Goal: Information Seeking & Learning: Learn about a topic

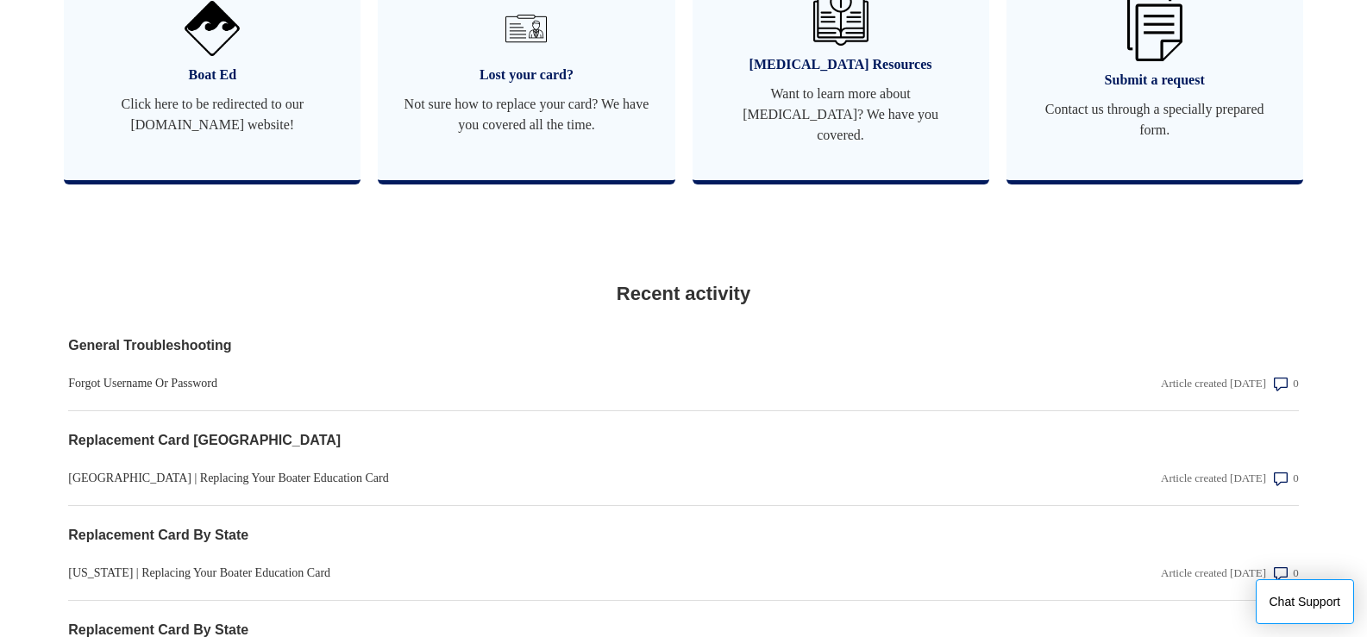
scroll to position [45, 0]
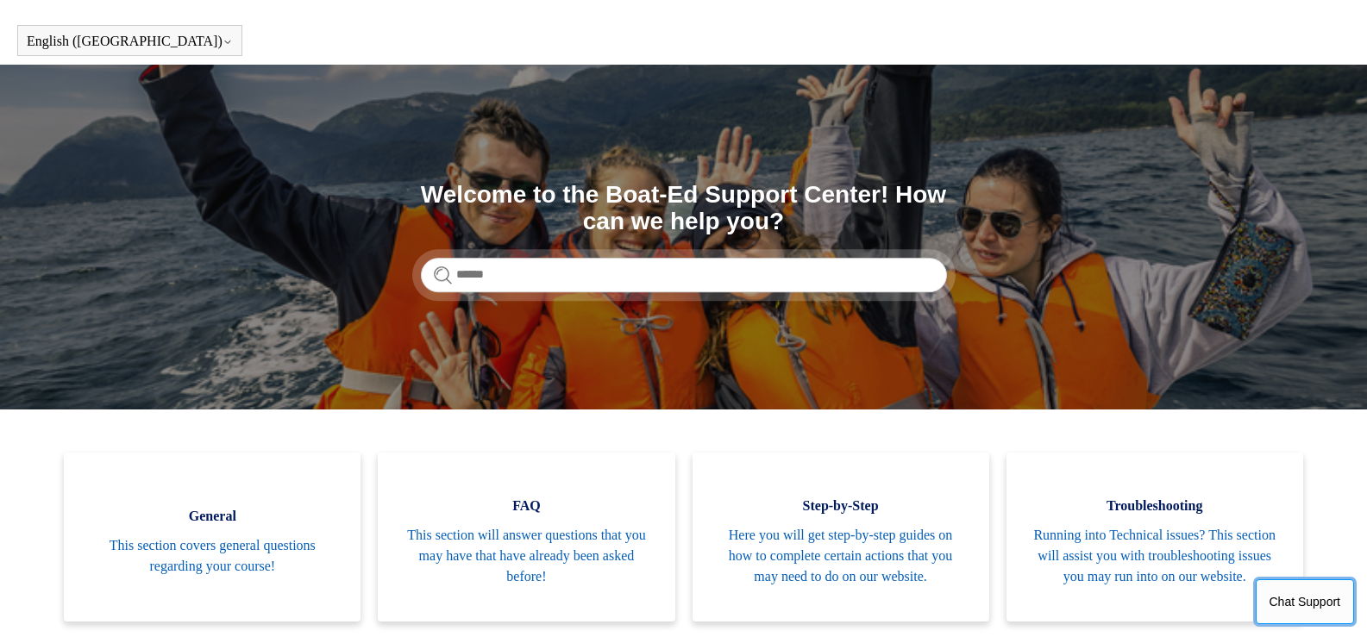
click at [1298, 596] on button "Chat Support" at bounding box center [1305, 601] width 99 height 45
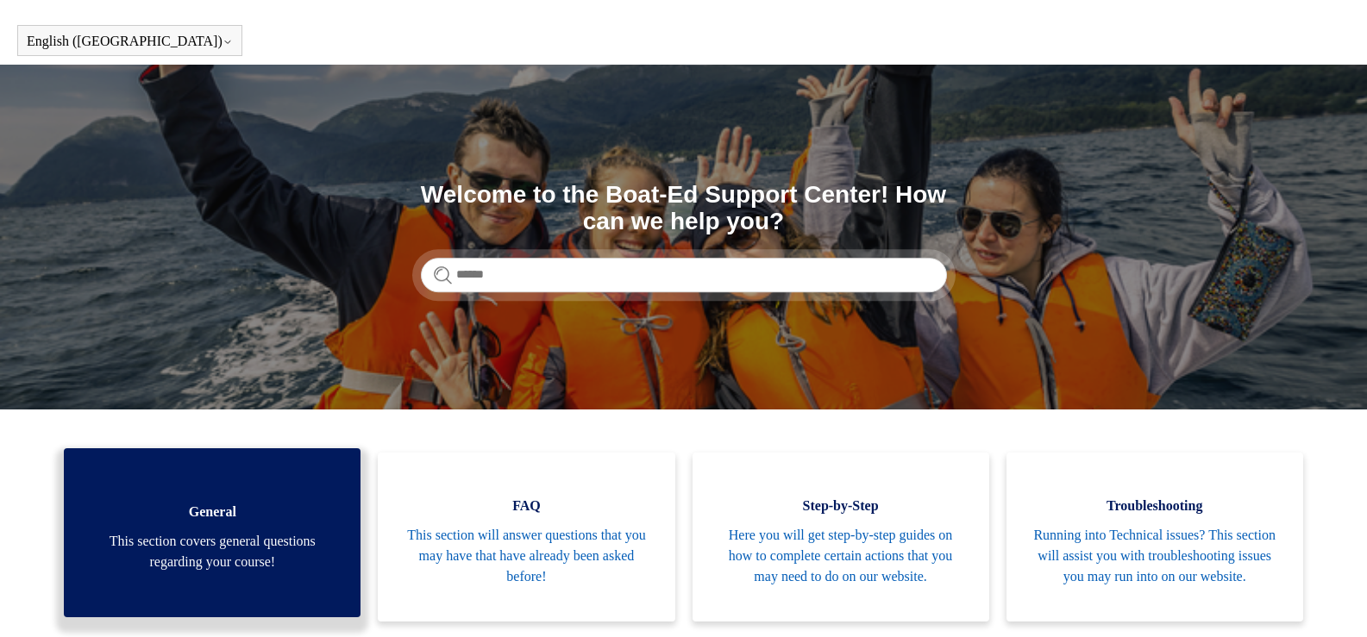
click at [261, 553] on span "This section covers general questions regarding your course!" at bounding box center [212, 551] width 245 height 41
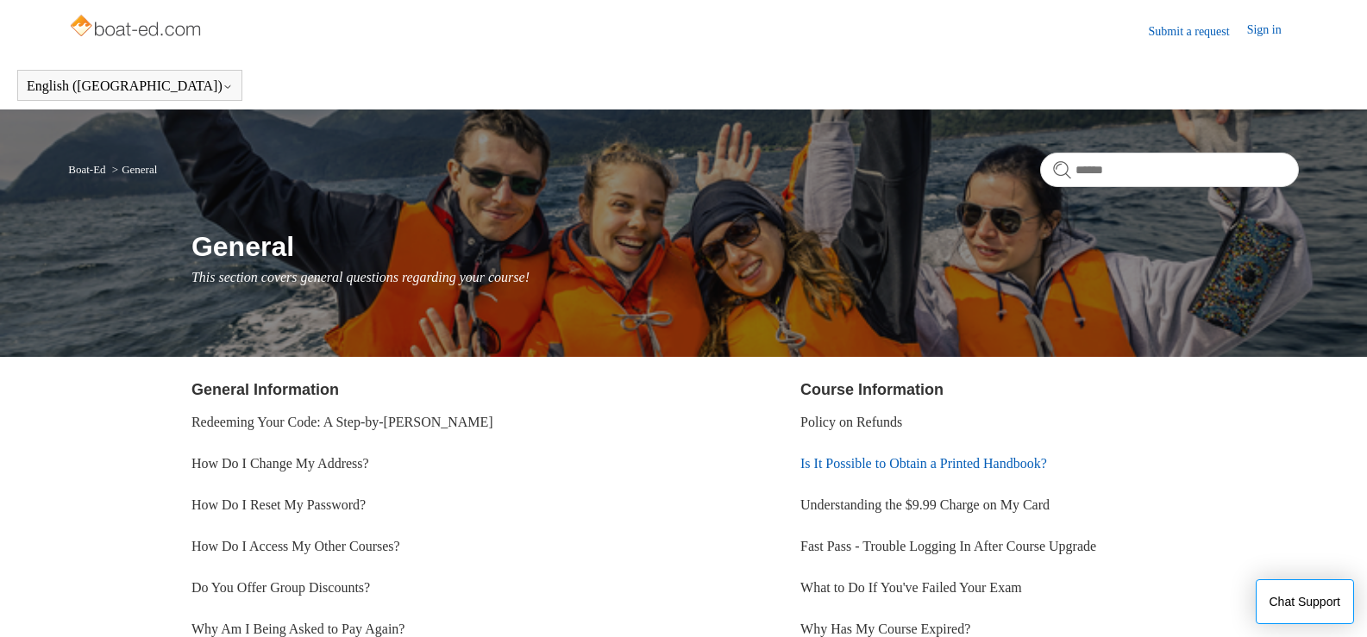
click at [1007, 460] on link "Is It Possible to Obtain a Printed Handbook?" at bounding box center [923, 463] width 247 height 15
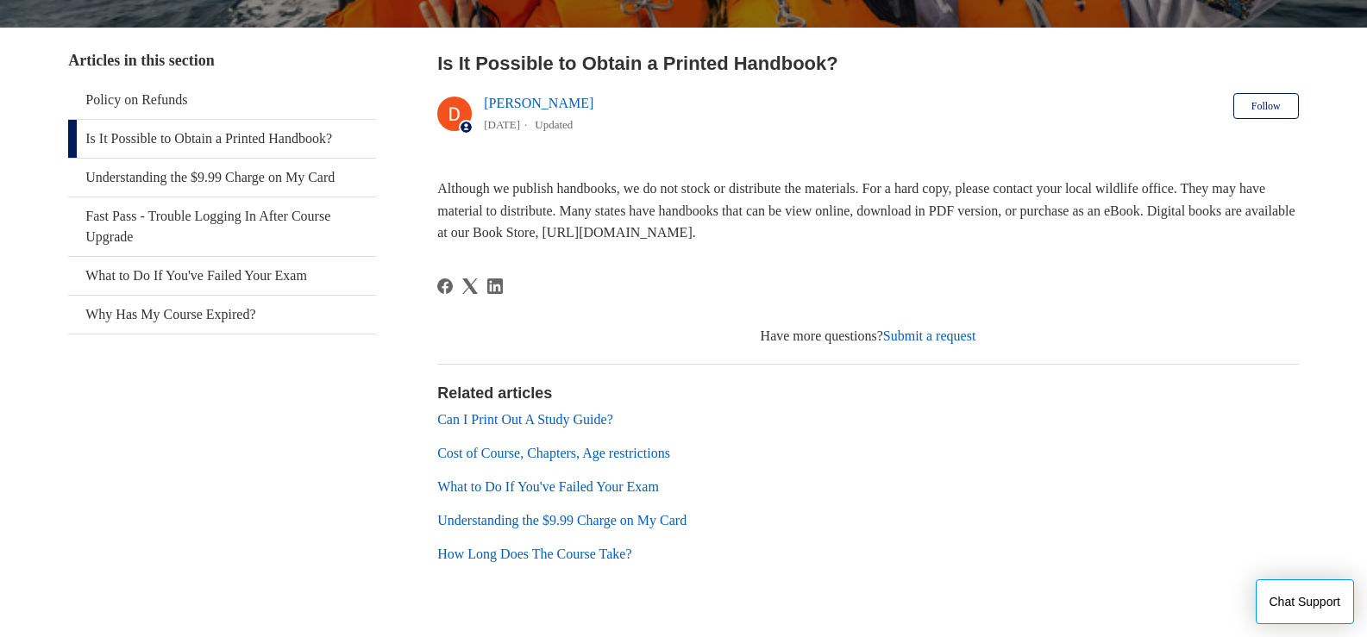
click at [579, 547] on link "How Long Does The Course Take?" at bounding box center [534, 554] width 194 height 15
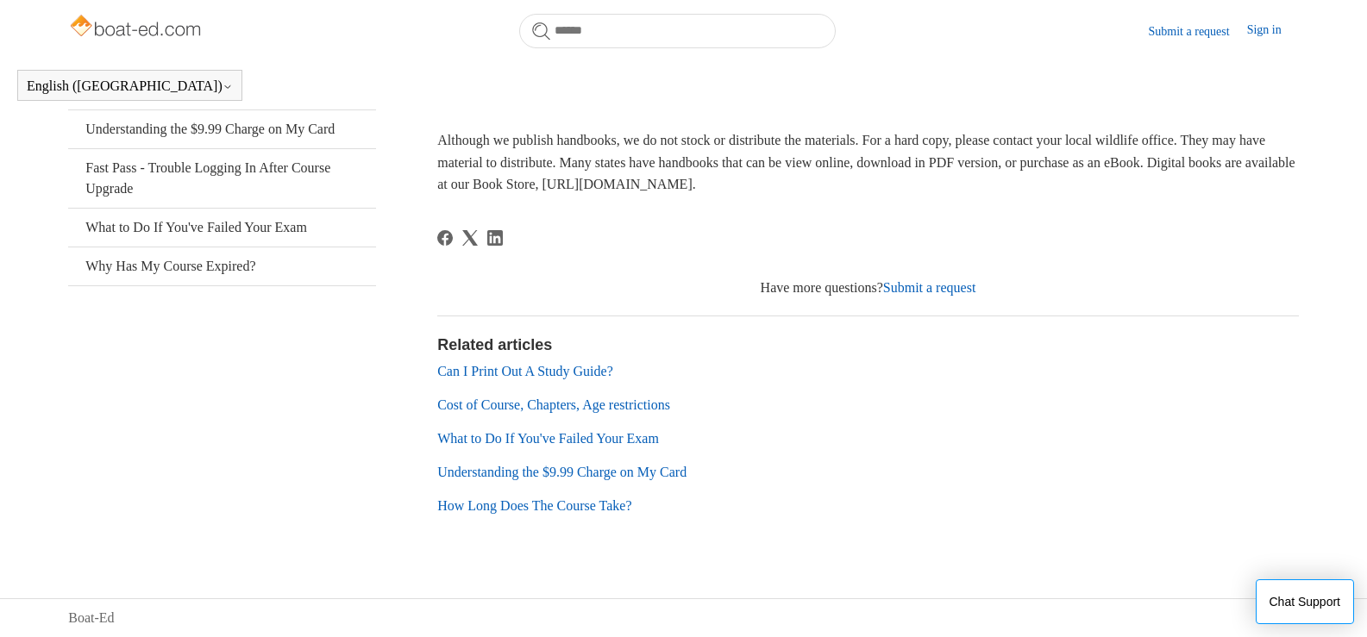
scroll to position [304, 0]
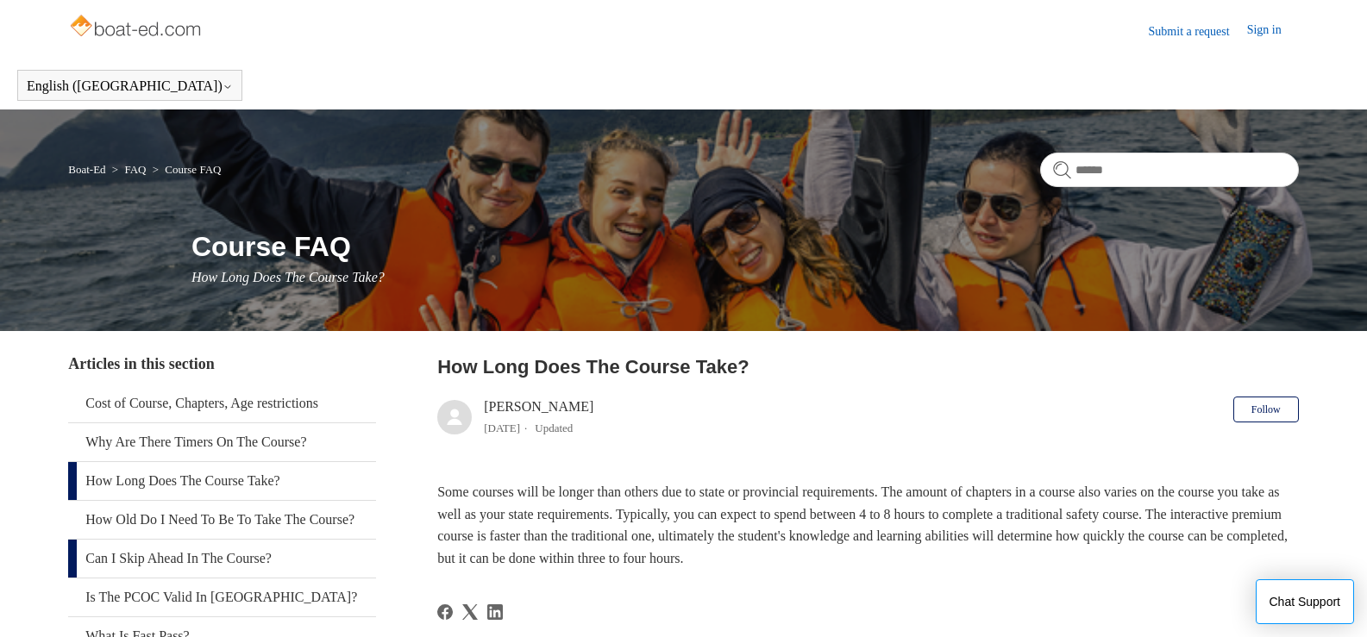
click at [263, 578] on link "Can I Skip Ahead In The Course?" at bounding box center [222, 559] width 308 height 38
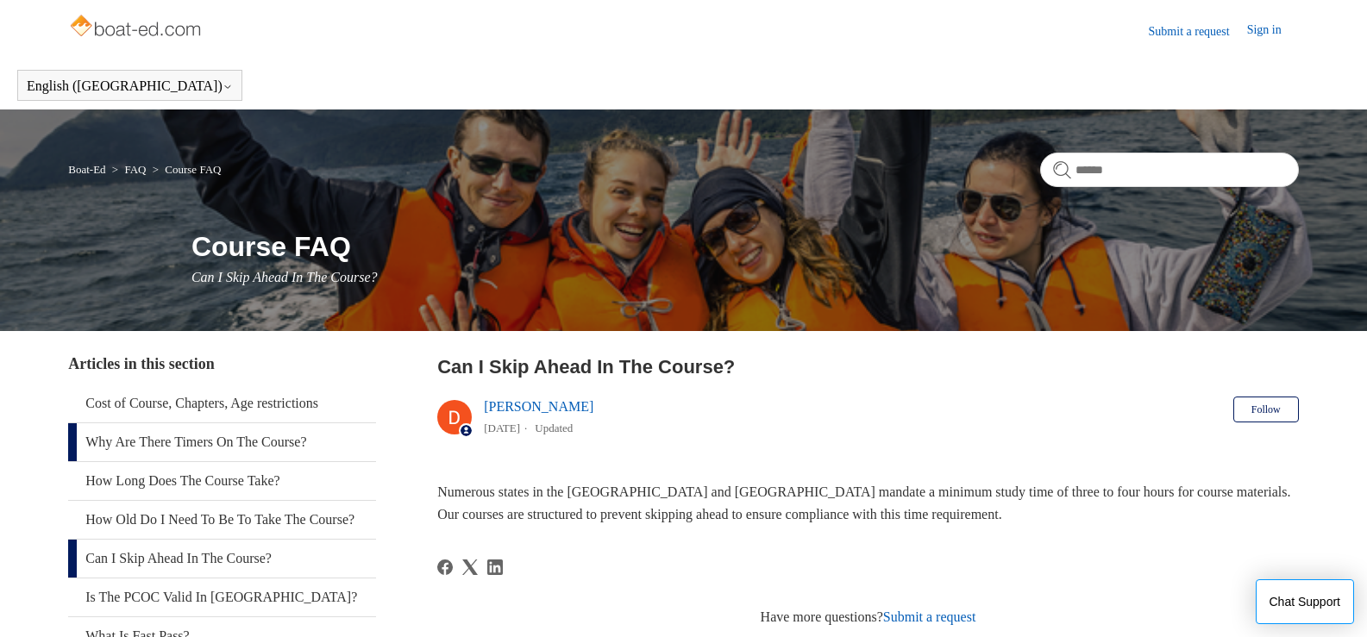
click at [303, 435] on link "Why Are There Timers On The Course?" at bounding box center [222, 442] width 308 height 38
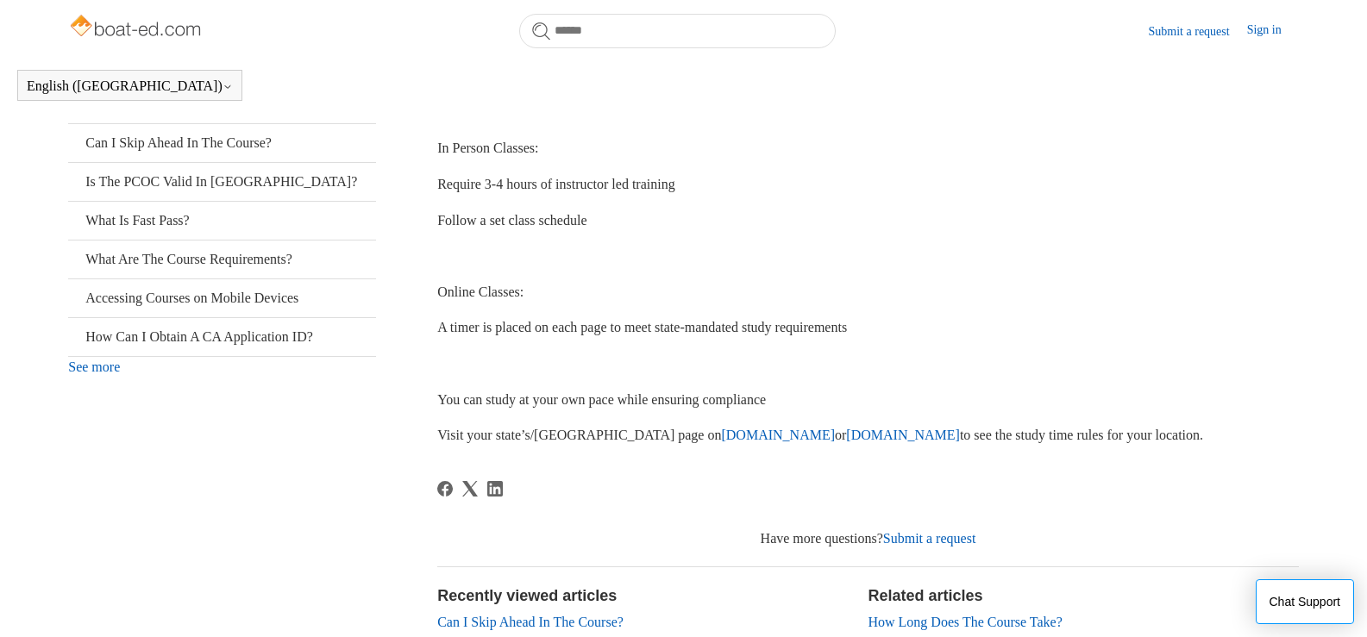
scroll to position [369, 0]
click at [243, 315] on link "Accessing Courses on Mobile Devices" at bounding box center [222, 297] width 308 height 38
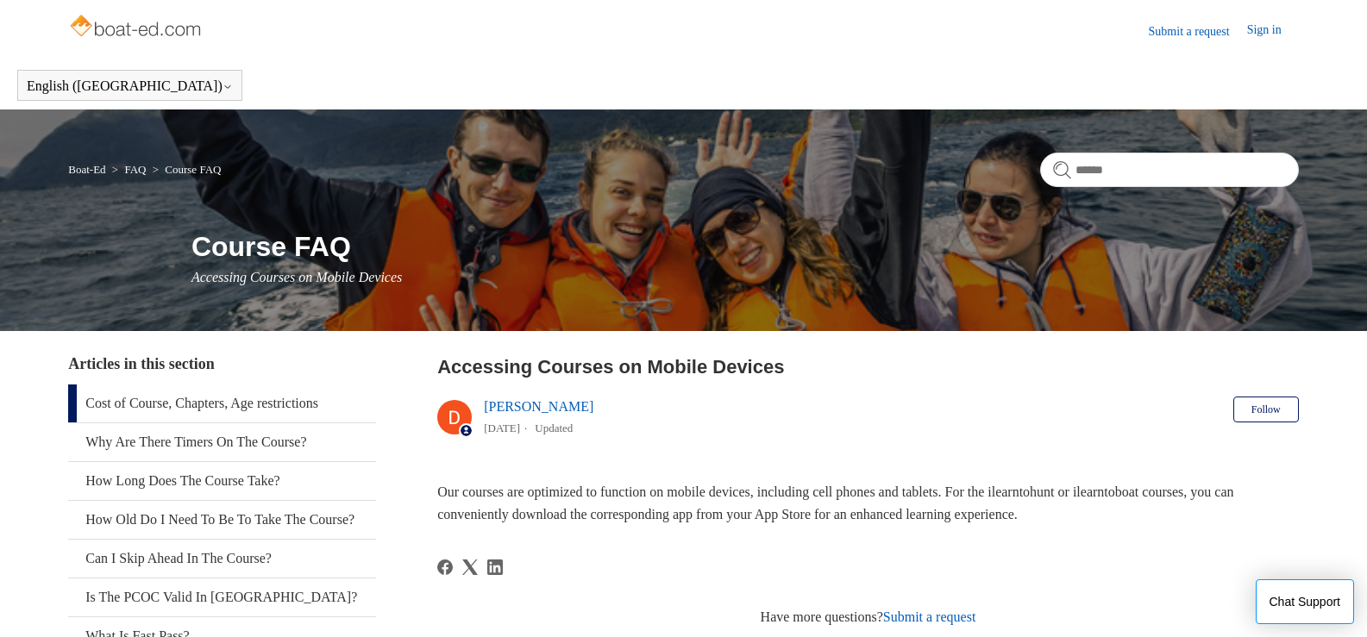
click at [312, 403] on link "Cost of Course, Chapters, Age restrictions" at bounding box center [222, 404] width 308 height 38
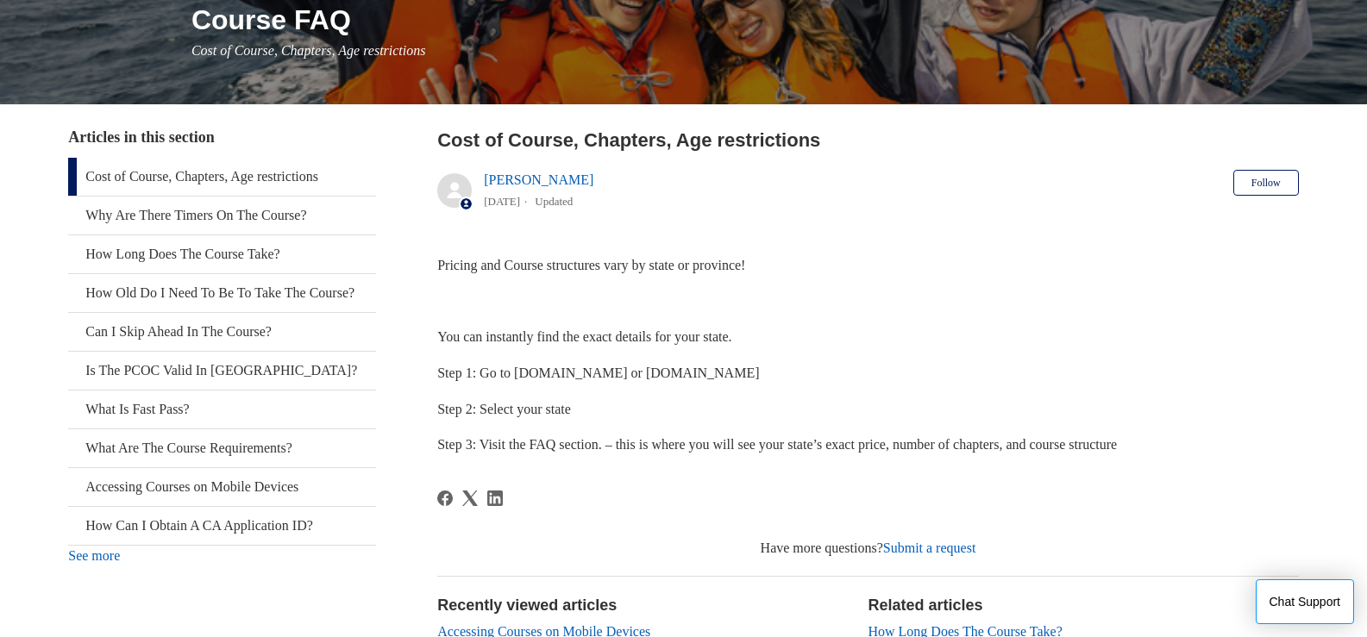
scroll to position [229, 0]
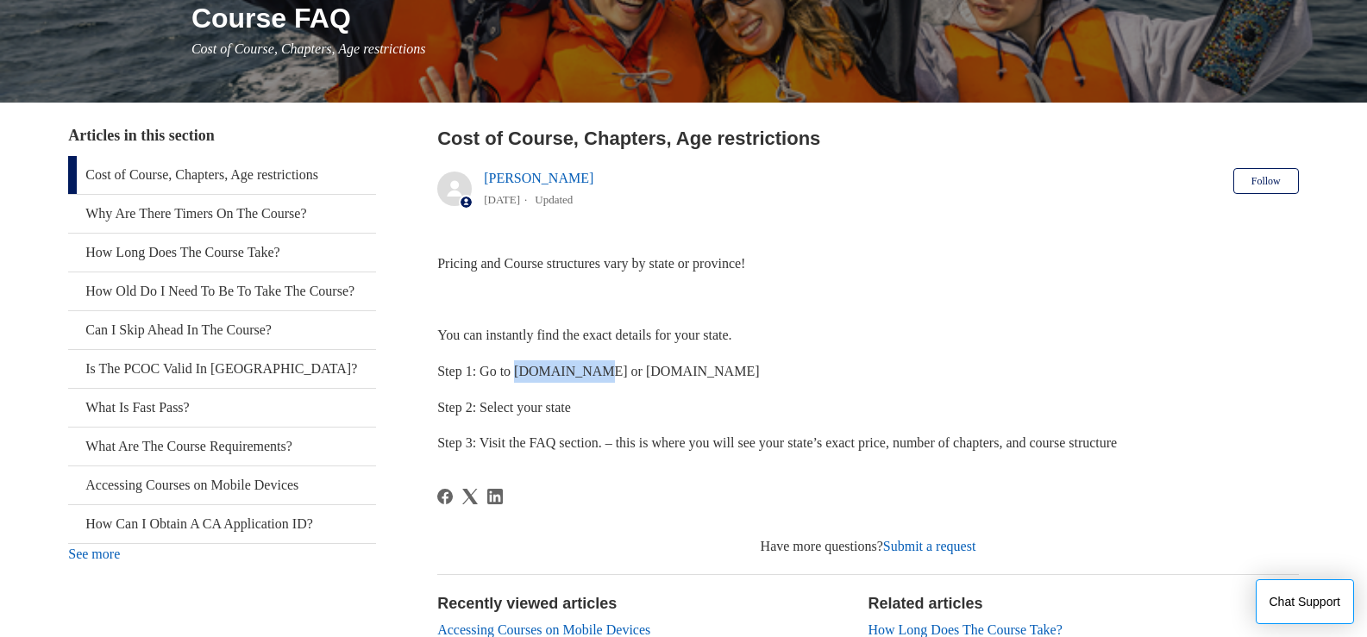
drag, startPoint x: 520, startPoint y: 372, endPoint x: 600, endPoint y: 373, distance: 80.2
click at [600, 373] on span "Step 1: Go to [DOMAIN_NAME] or [DOMAIN_NAME]" at bounding box center [598, 371] width 322 height 15
